Goal: Task Accomplishment & Management: Use online tool/utility

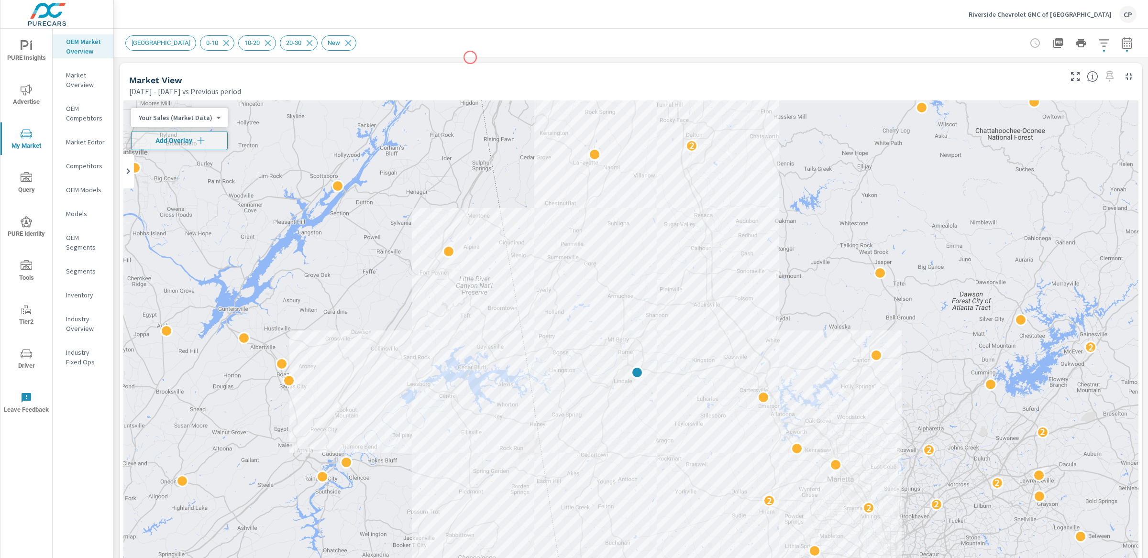
scroll to position [3, 0]
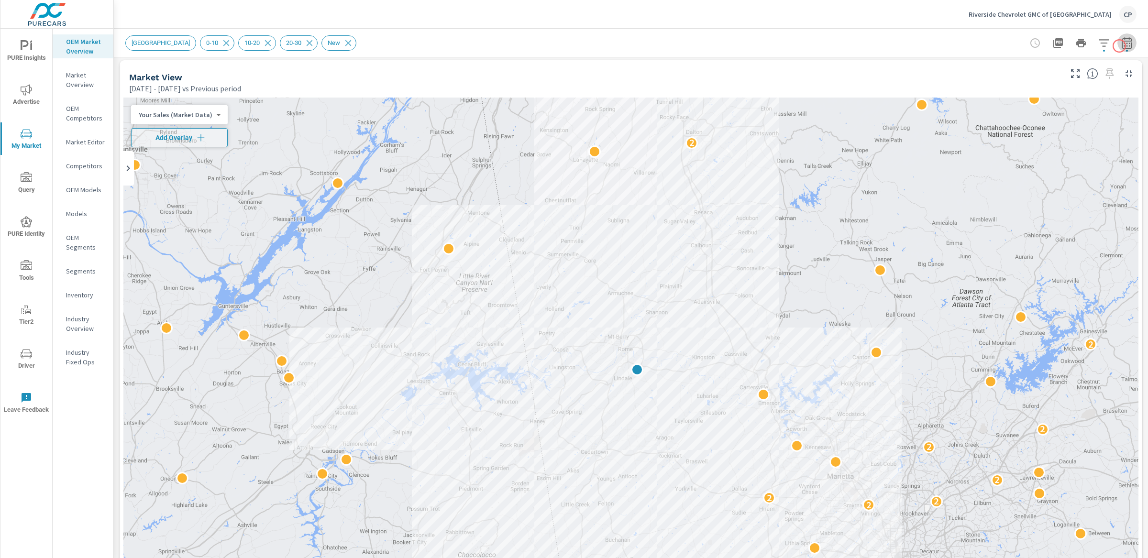
click at [1121, 46] on icon "button" at bounding box center [1126, 42] width 11 height 11
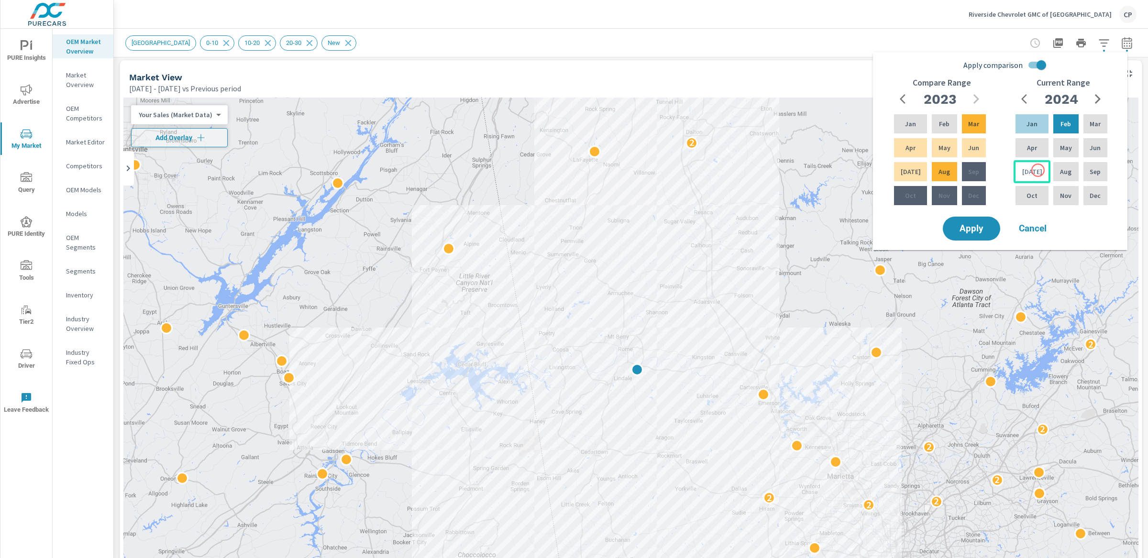
click at [1038, 170] on div "[DATE]" at bounding box center [1032, 171] width 37 height 23
click at [1053, 124] on div "Feb" at bounding box center [1065, 123] width 29 height 23
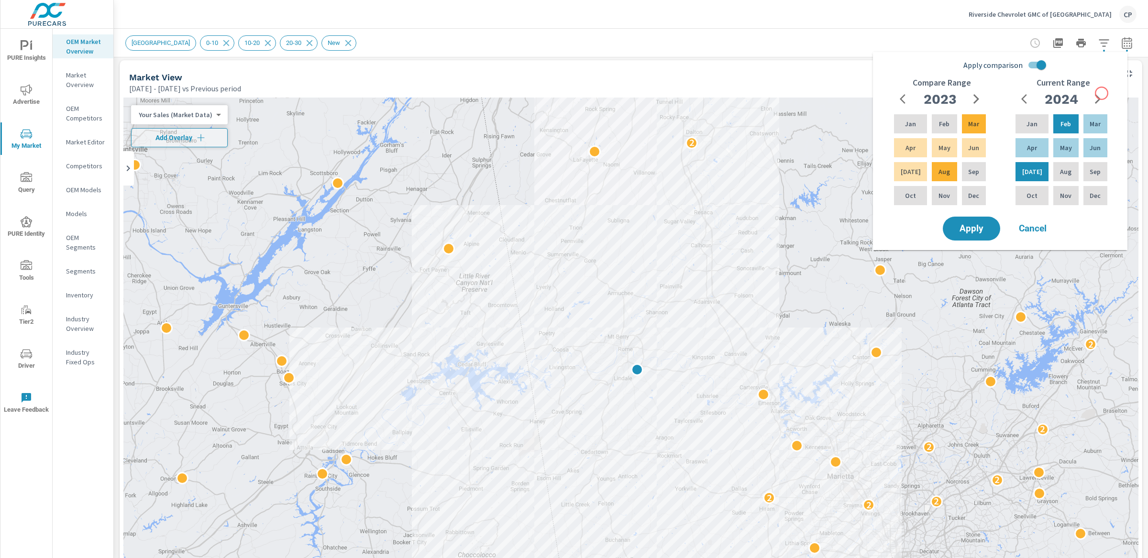
click at [1102, 93] on icon "button" at bounding box center [1097, 98] width 11 height 11
click at [1039, 171] on div "[DATE]" at bounding box center [1032, 171] width 37 height 23
click at [1063, 117] on div "Feb" at bounding box center [1065, 123] width 29 height 23
click at [1031, 169] on p "[DATE]" at bounding box center [1032, 172] width 20 height 10
click at [1027, 125] on p "Jan" at bounding box center [1032, 124] width 11 height 10
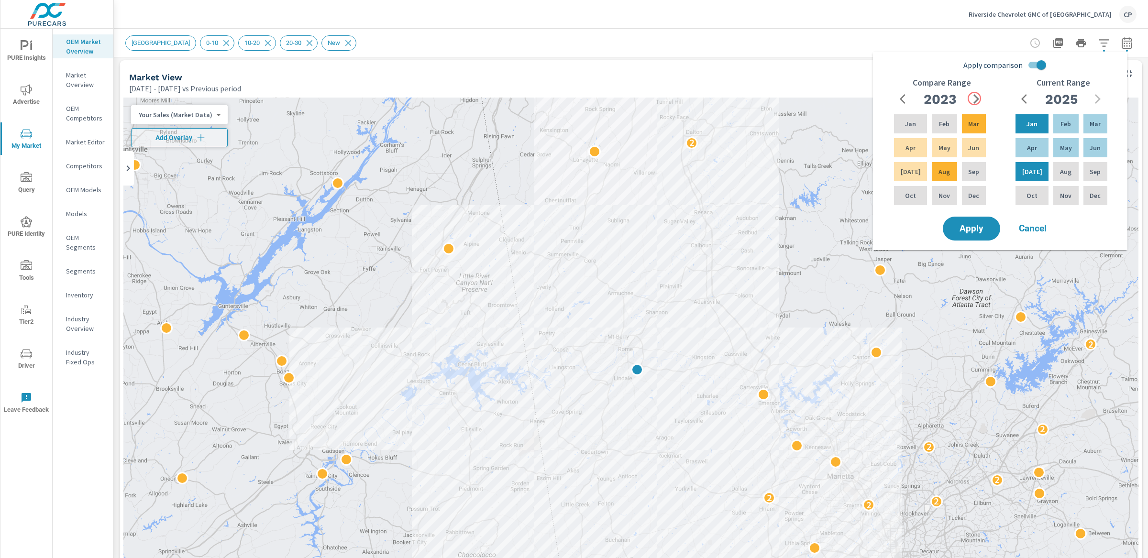
click at [975, 98] on icon "button" at bounding box center [976, 98] width 11 height 11
click at [918, 169] on div "[DATE]" at bounding box center [910, 171] width 37 height 23
click at [917, 128] on div "Jan" at bounding box center [910, 123] width 37 height 23
click at [974, 224] on span "Apply" at bounding box center [971, 228] width 39 height 9
